Goal: Use online tool/utility: Utilize a website feature to perform a specific function

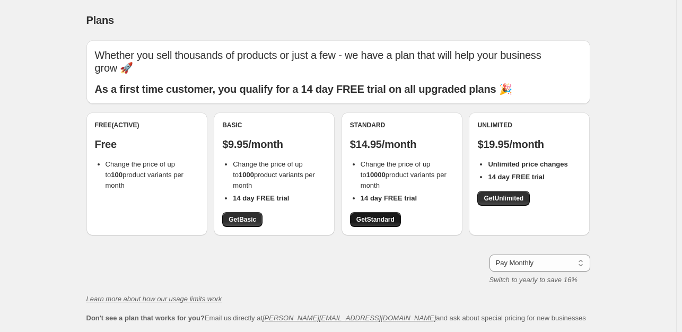
click at [384, 219] on span "Get Standard" at bounding box center [376, 219] width 38 height 8
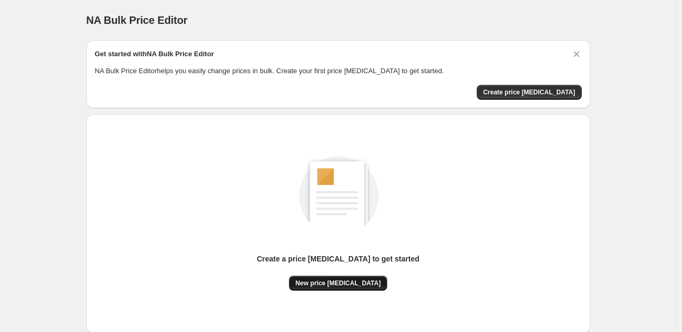
click at [333, 285] on span "New price [MEDICAL_DATA]" at bounding box center [338, 283] width 85 height 8
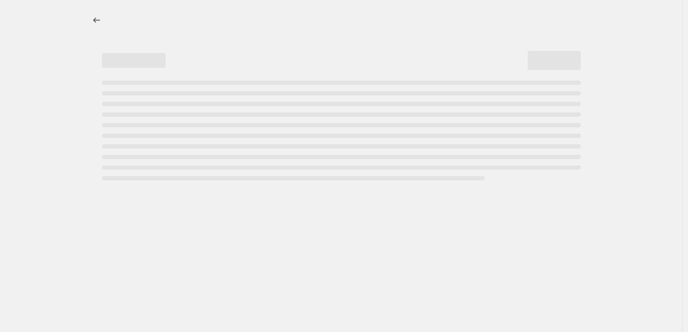
select select "percentage"
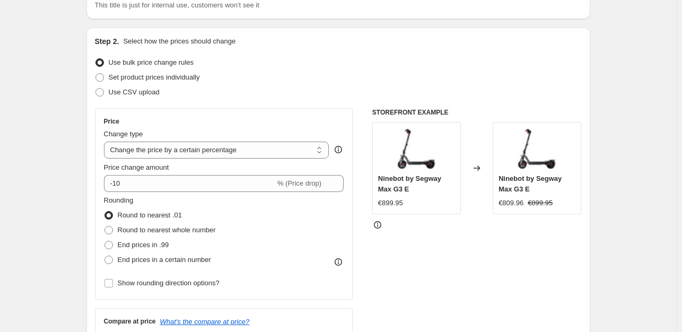
scroll to position [88, 0]
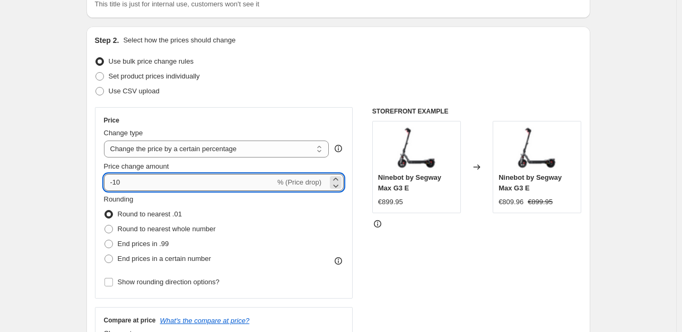
click at [174, 182] on input "-10" at bounding box center [189, 182] width 171 height 17
type input "-1"
type input "-50"
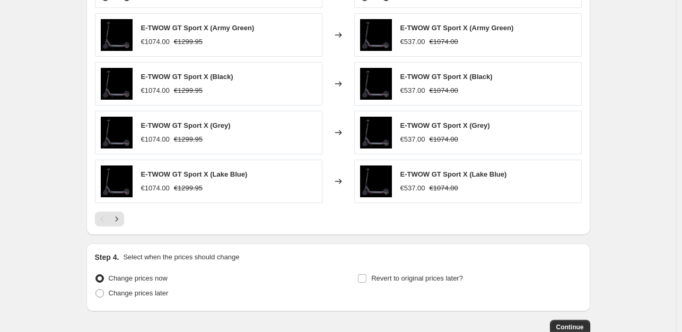
scroll to position [716, 0]
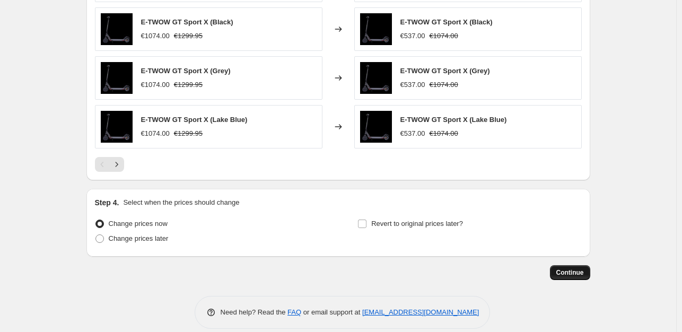
click at [571, 278] on button "Continue" at bounding box center [570, 272] width 40 height 15
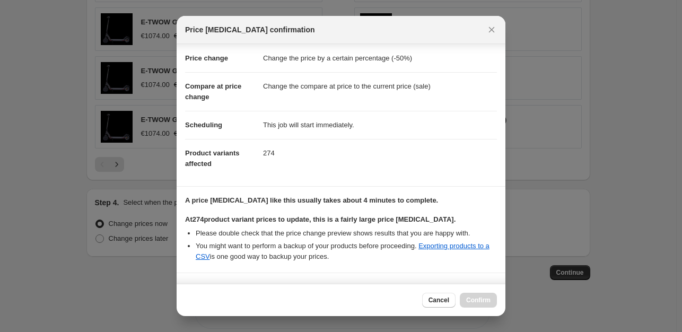
scroll to position [172, 0]
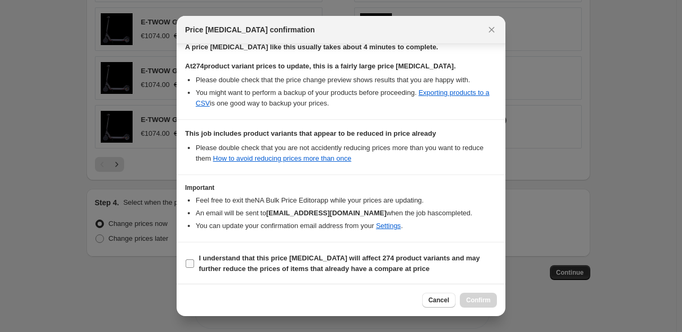
click at [187, 260] on input "I understand that this price change job will affect 274 product variants and ma…" at bounding box center [190, 264] width 8 height 8
checkbox input "true"
click at [480, 301] on span "Confirm" at bounding box center [478, 300] width 24 height 8
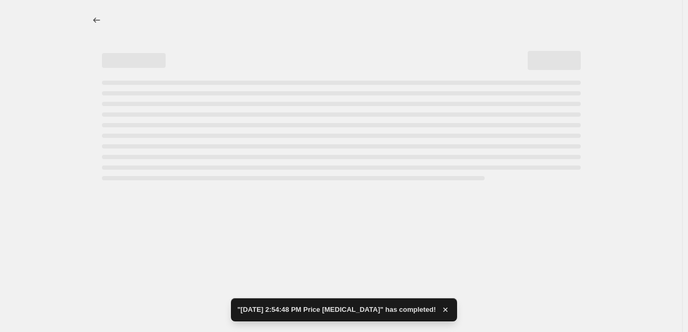
select select "percentage"
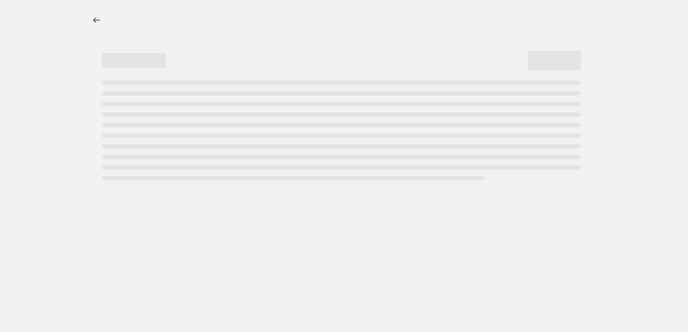
select select "percentage"
